Goal: Task Accomplishment & Management: Use online tool/utility

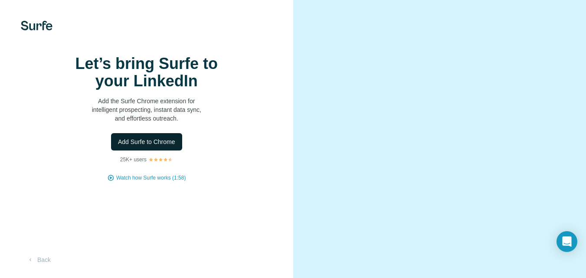
click at [154, 146] on span "Add Surfe to Chrome" at bounding box center [146, 141] width 57 height 9
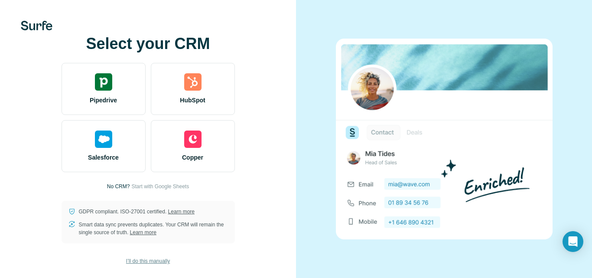
click at [145, 265] on button "I’ll do this manually" at bounding box center [148, 260] width 56 height 13
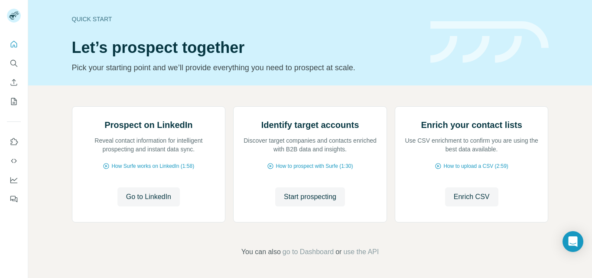
scroll to position [87, 0]
click at [289, 195] on span "Start prospecting" at bounding box center [310, 197] width 52 height 10
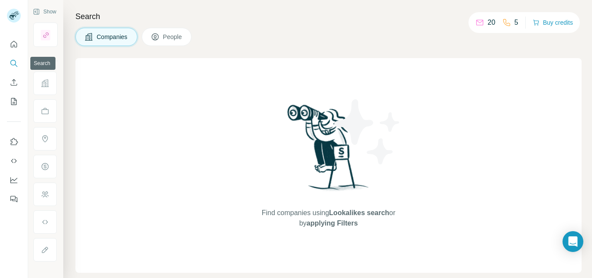
click at [16, 56] on button "Search" at bounding box center [14, 63] width 14 height 16
click at [12, 69] on button "Search" at bounding box center [14, 63] width 14 height 16
click at [92, 18] on h4 "Search" at bounding box center [328, 16] width 506 height 12
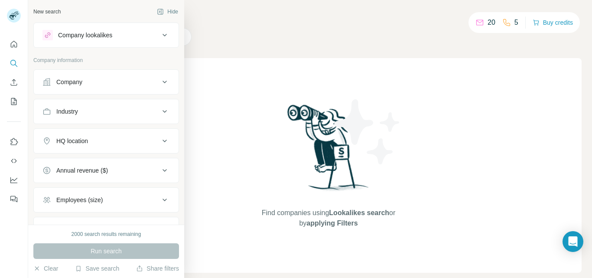
click at [50, 37] on icon at bounding box center [47, 35] width 7 height 7
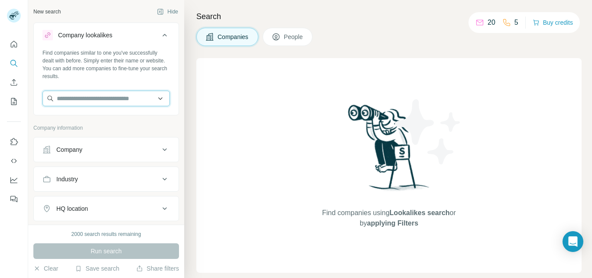
click at [77, 101] on input "text" at bounding box center [105, 99] width 127 height 16
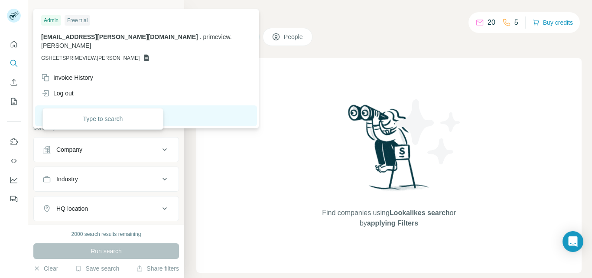
click at [13, 16] on icon at bounding box center [12, 17] width 7 height 5
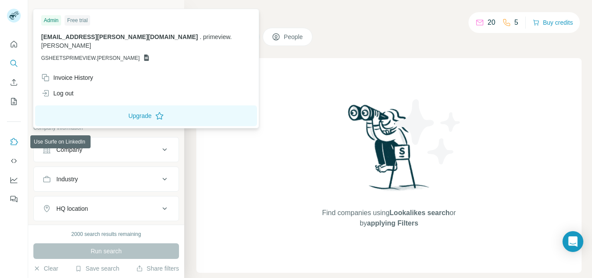
click at [20, 141] on button "Use Surfe on LinkedIn" at bounding box center [14, 142] width 14 height 16
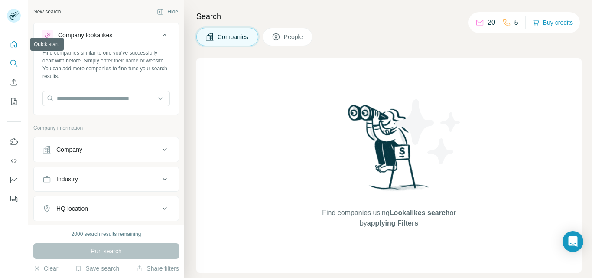
click at [10, 47] on icon "Quick start" at bounding box center [14, 44] width 9 height 9
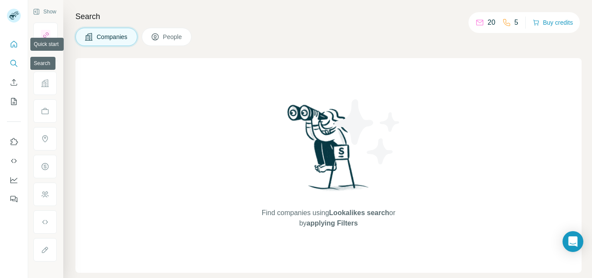
click at [10, 47] on button "Quick start" at bounding box center [14, 44] width 14 height 16
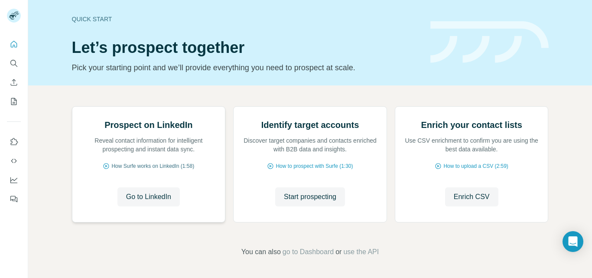
scroll to position [87, 0]
click at [454, 197] on span "Enrich CSV" at bounding box center [472, 197] width 36 height 10
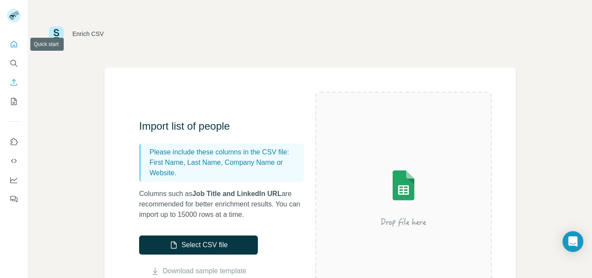
click at [18, 43] on icon "Quick start" at bounding box center [14, 44] width 9 height 9
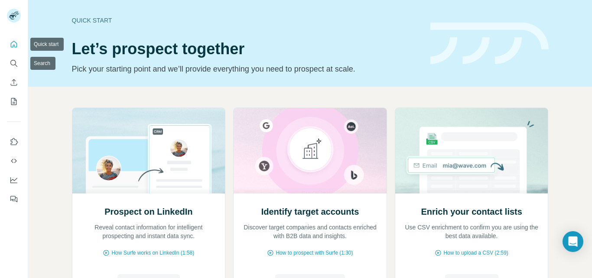
click at [7, 70] on div at bounding box center [14, 119] width 28 height 176
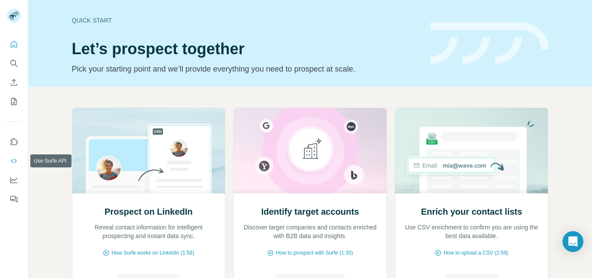
click at [16, 161] on icon "Use Surfe API" at bounding box center [14, 161] width 9 height 9
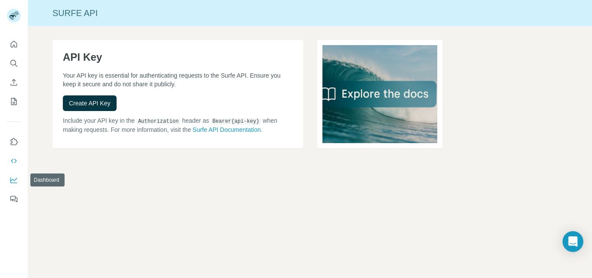
click at [11, 182] on icon "Dashboard" at bounding box center [13, 180] width 7 height 6
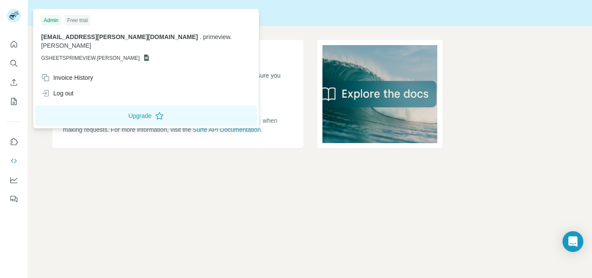
click at [11, 16] on icon at bounding box center [12, 17] width 7 height 5
click at [11, 43] on icon "Quick start" at bounding box center [14, 44] width 9 height 9
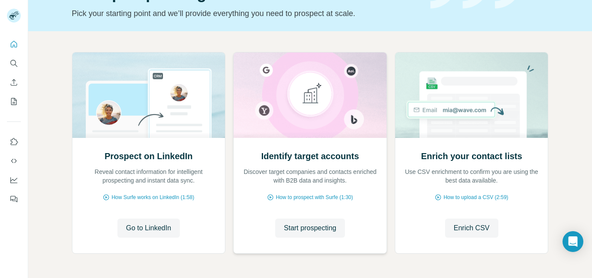
scroll to position [87, 0]
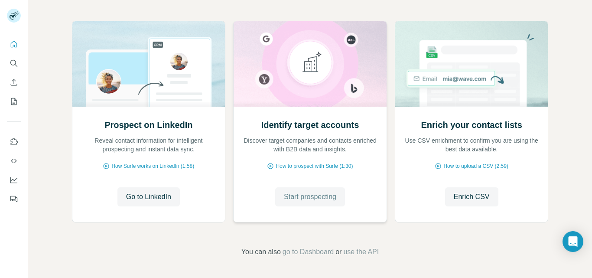
click at [317, 195] on span "Start prospecting" at bounding box center [310, 197] width 52 height 10
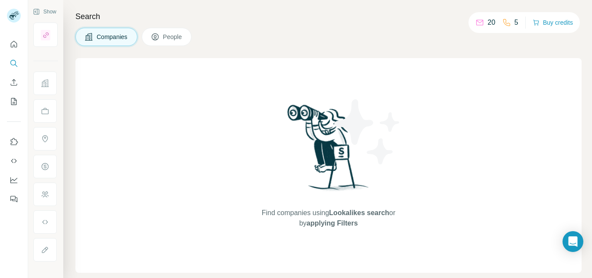
click at [172, 41] on span "People" at bounding box center [173, 37] width 20 height 9
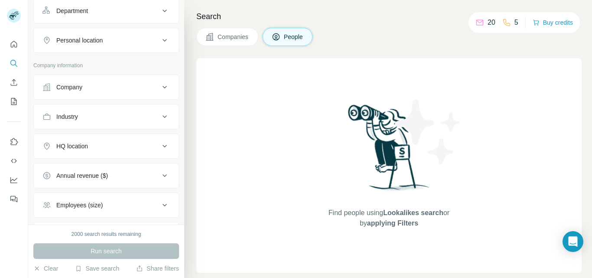
scroll to position [206, 0]
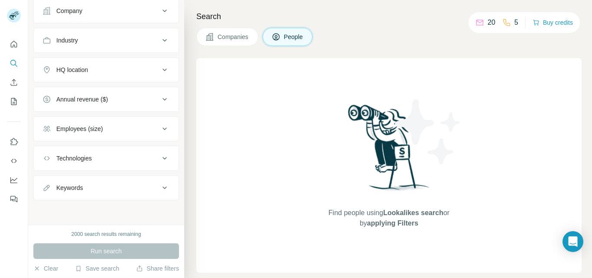
click at [227, 44] on button "Companies" at bounding box center [227, 37] width 62 height 18
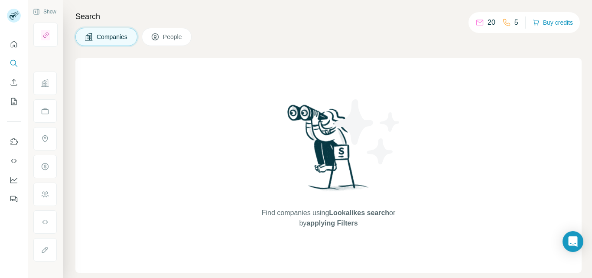
click at [115, 33] on span "Companies" at bounding box center [113, 37] width 32 height 9
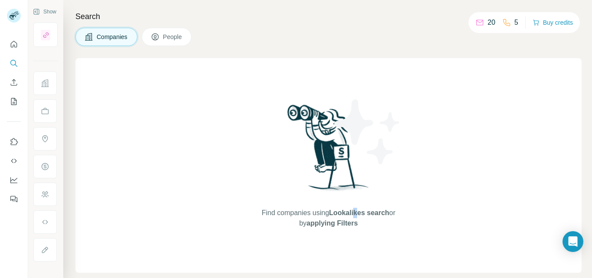
click at [355, 221] on div "Find companies using Lookalikes search or by applying Filters" at bounding box center [329, 165] width 156 height 215
click at [349, 225] on span "applying Filters" at bounding box center [332, 222] width 51 height 7
